Goal: Information Seeking & Learning: Learn about a topic

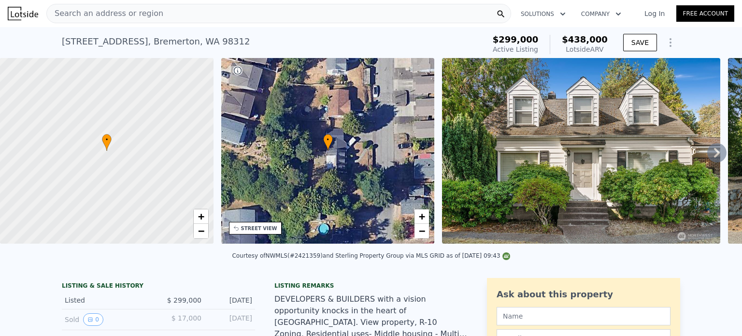
click at [220, 12] on div "Search an address or region" at bounding box center [278, 13] width 465 height 19
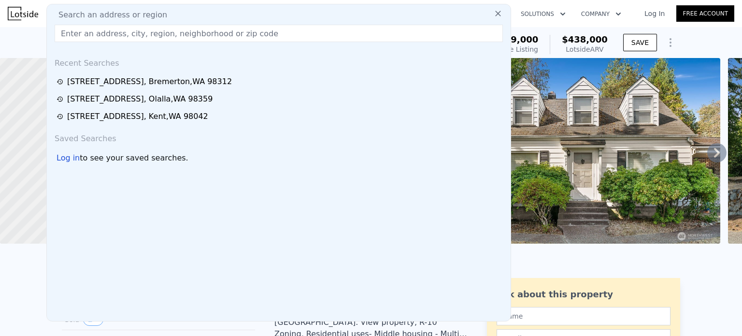
click at [85, 37] on input "text" at bounding box center [279, 33] width 448 height 17
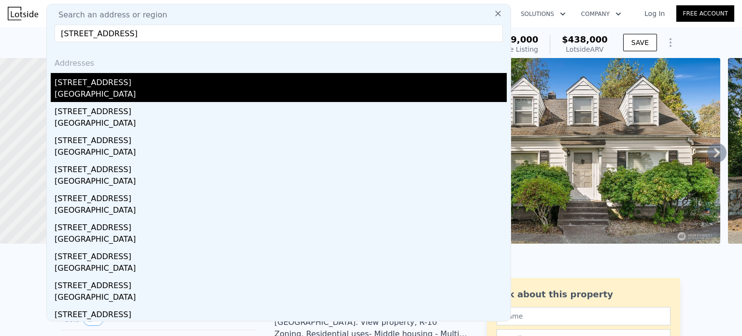
type input "[STREET_ADDRESS]"
click at [129, 96] on div "[GEOGRAPHIC_DATA]" at bounding box center [281, 95] width 452 height 14
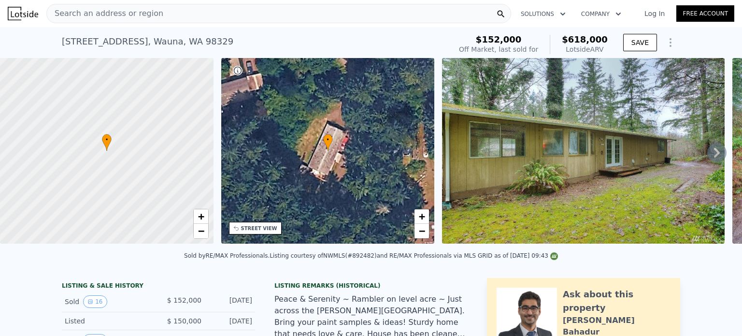
click at [104, 11] on span "Search an address or region" at bounding box center [105, 14] width 116 height 12
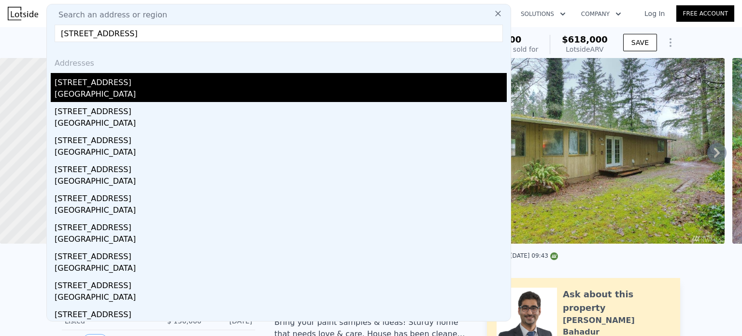
type input "[STREET_ADDRESS]"
click at [99, 90] on div "[GEOGRAPHIC_DATA]" at bounding box center [281, 95] width 452 height 14
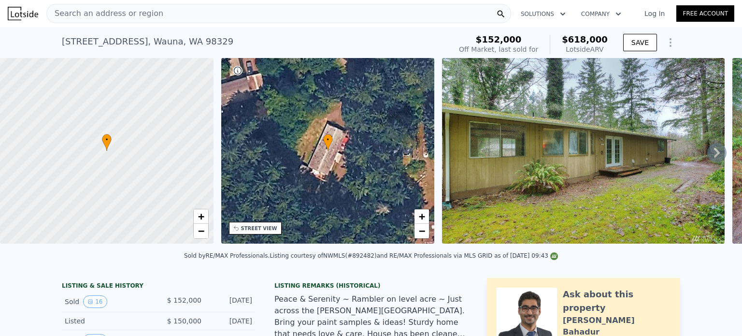
type input "3"
type input "4"
type input "1"
type input "1160"
type input "2014"
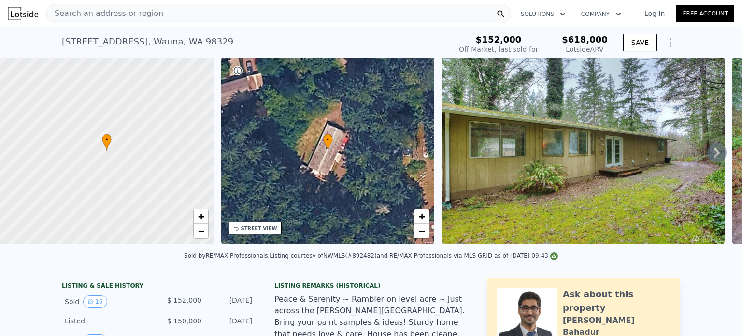
type input "4120"
type input "10425"
type input "$ 518,000"
type input "6"
type input "$ 22,077"
